Goal: Task Accomplishment & Management: Complete application form

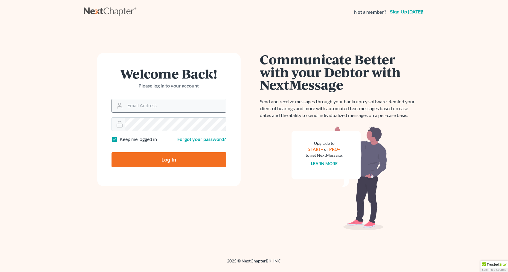
click at [143, 108] on input "Email Address" at bounding box center [175, 105] width 101 height 13
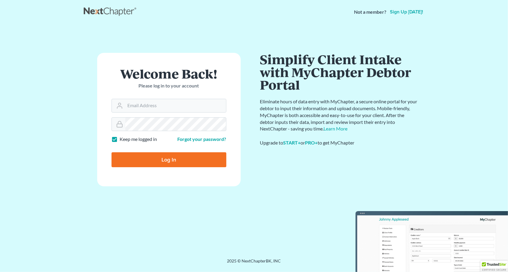
click at [0, 63] on html "Not a member? Sign up today! Welcome Back! Please log in to your account Email …" at bounding box center [254, 136] width 508 height 272
type input "anthony@kischconsumerlaw.com"
type input "Thinking..."
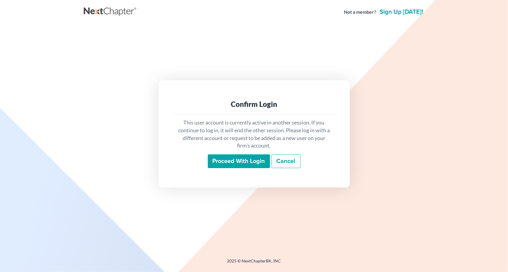
click at [249, 164] on input "Proceed with login" at bounding box center [239, 162] width 62 height 14
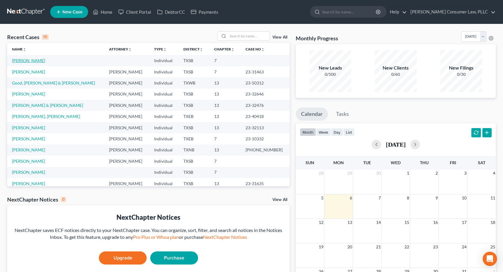
drag, startPoint x: 28, startPoint y: 61, endPoint x: 34, endPoint y: 61, distance: 6.3
click at [28, 61] on link "Stanfield, Lauren" at bounding box center [28, 60] width 33 height 5
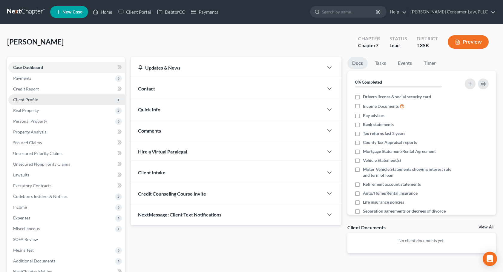
click at [46, 95] on span "Client Profile" at bounding box center [66, 99] width 117 height 11
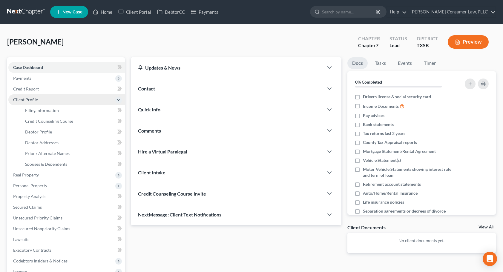
click at [46, 100] on span "Client Profile" at bounding box center [66, 99] width 117 height 11
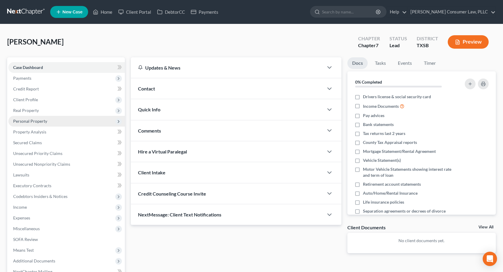
click at [58, 121] on span "Personal Property" at bounding box center [66, 121] width 117 height 11
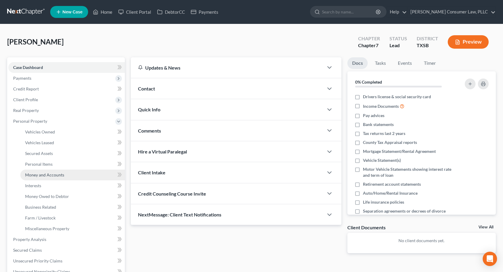
click at [66, 175] on link "Money and Accounts" at bounding box center [72, 175] width 105 height 11
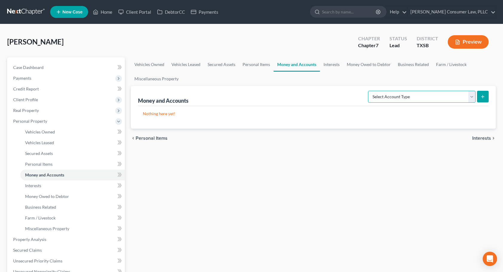
click at [473, 97] on select "Select Account Type Brokerage Cash on Hand Certificates of Deposit Checking Acc…" at bounding box center [422, 97] width 108 height 12
click at [406, 82] on ul "Vehicles Owned Vehicles Leased Secured Assets Personal Items Money and Accounts…" at bounding box center [313, 71] width 365 height 29
click at [471, 96] on select "Select Account Type Brokerage Cash on Hand Certificates of Deposit Checking Acc…" at bounding box center [422, 97] width 108 height 12
select select "other"
click at [370, 91] on select "Select Account Type Brokerage Cash on Hand Certificates of Deposit Checking Acc…" at bounding box center [422, 97] width 108 height 12
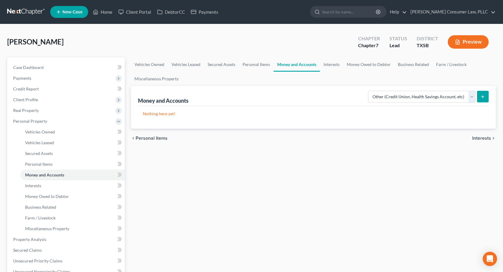
click at [483, 97] on line "submit" at bounding box center [483, 96] width 0 height 3
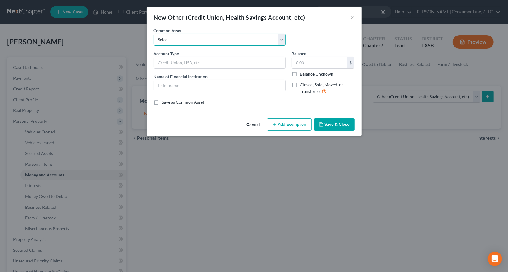
click at [285, 39] on select "Select Cash App Account Paypal P2P Money Transfer Services CashApp P2P Money Tr…" at bounding box center [220, 40] width 132 height 12
select select "9"
click at [154, 34] on select "Select Cash App Account Paypal P2P Money Transfer Services CashApp P2P Money Tr…" at bounding box center [220, 40] width 132 height 12
type input "CashApp/P2P Money Transfer Services"
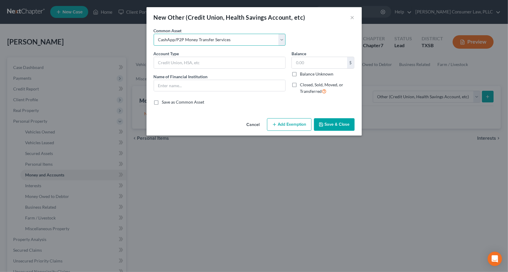
type input "0"
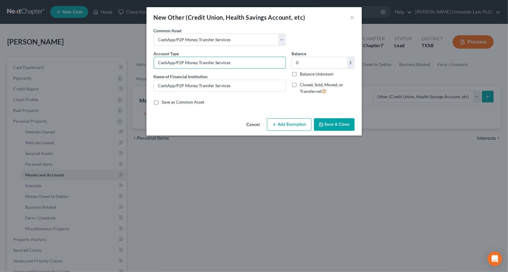
drag, startPoint x: 255, startPoint y: 65, endPoint x: 126, endPoint y: 64, distance: 129.5
click at [126, 64] on div "New Other (Credit Union, Health Savings Account, etc) × An exemption set must f…" at bounding box center [254, 136] width 508 height 272
click at [254, 124] on button "Cancel" at bounding box center [253, 125] width 23 height 12
